Goal: Information Seeking & Learning: Learn about a topic

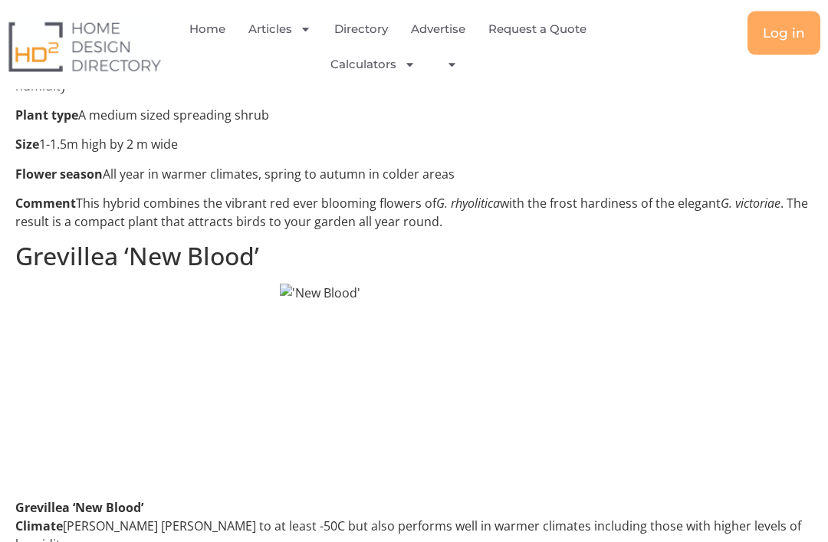
scroll to position [1518, 0]
click at [422, 453] on img at bounding box center [414, 382] width 268 height 196
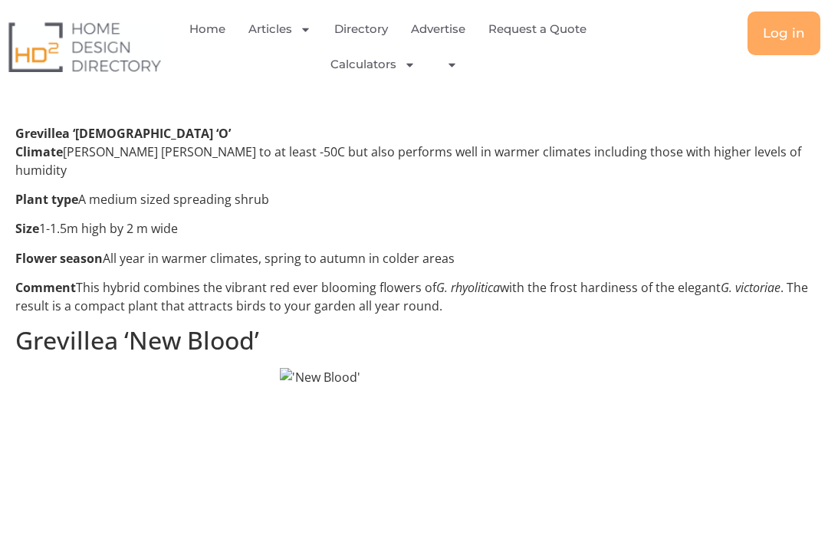
scroll to position [1434, 0]
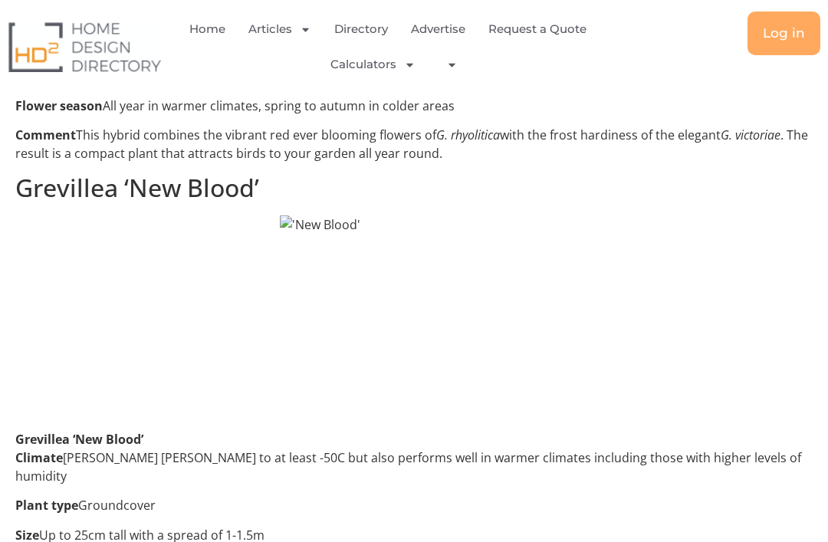
scroll to position [1577, 0]
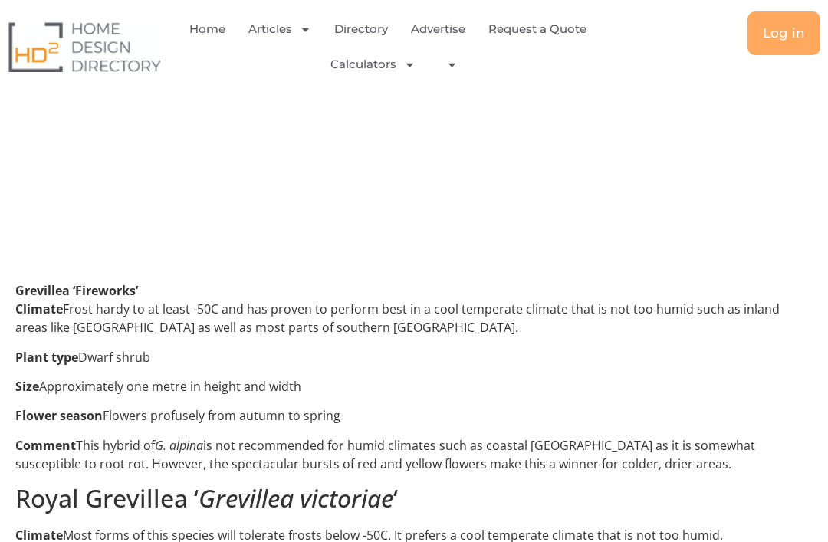
scroll to position [2192, 0]
click at [27, 300] on strong "Grevillea ‘Fireworks’" at bounding box center [76, 291] width 123 height 17
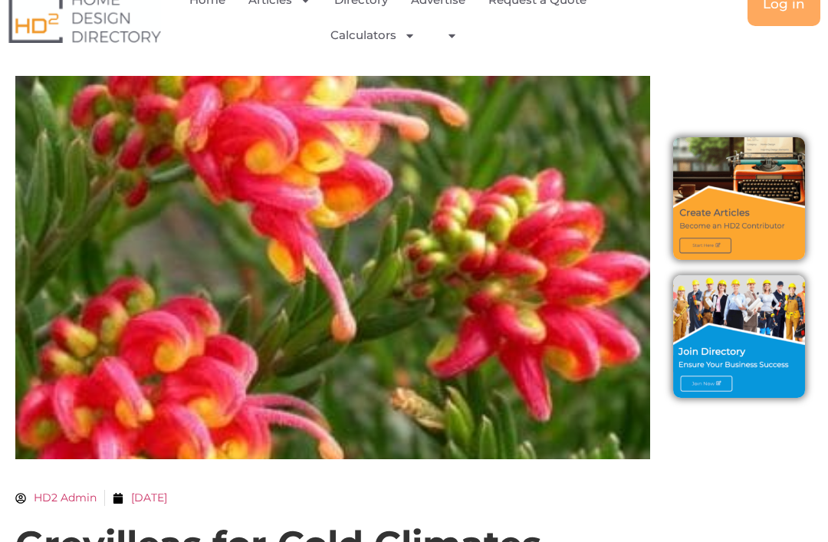
scroll to position [0, 0]
